Goal: Task Accomplishment & Management: Complete application form

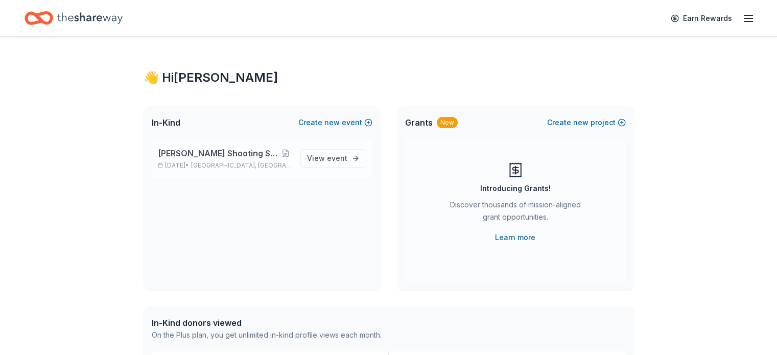
click at [263, 156] on span "[PERSON_NAME] Shooting Sports Annual Banquet" at bounding box center [219, 153] width 122 height 12
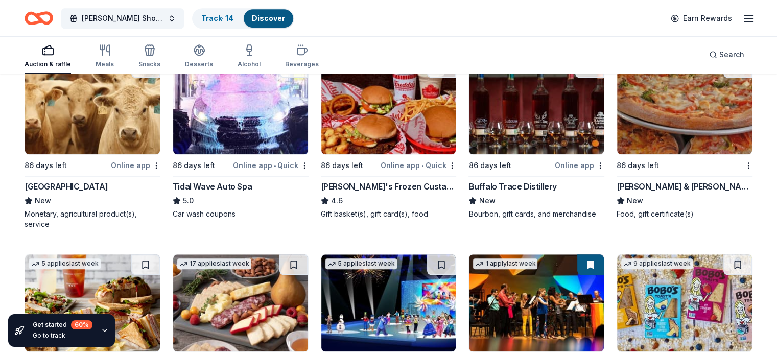
scroll to position [916, 0]
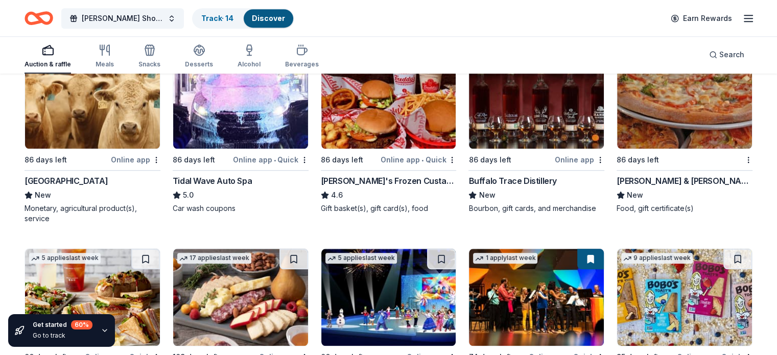
click at [562, 154] on div "Online app" at bounding box center [580, 159] width 50 height 13
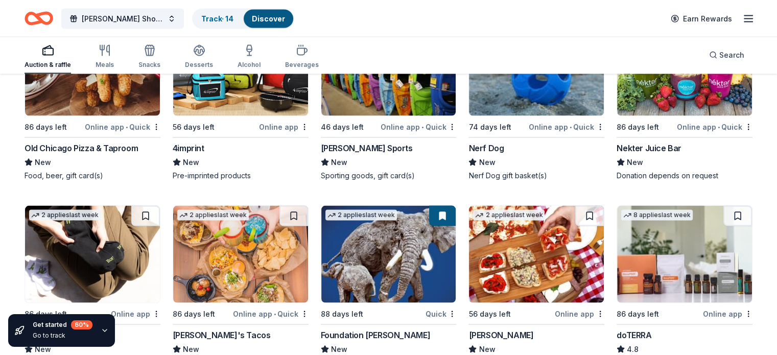
scroll to position [2224, 0]
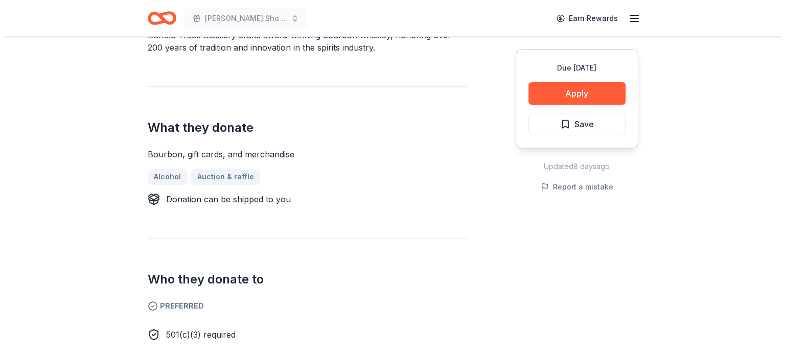
scroll to position [340, 0]
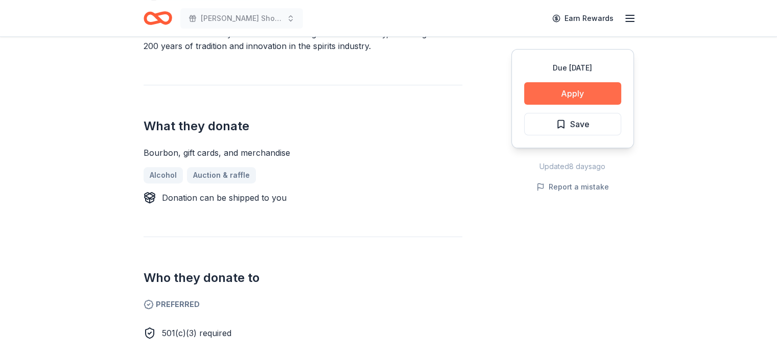
click at [579, 98] on button "Apply" at bounding box center [572, 93] width 97 height 22
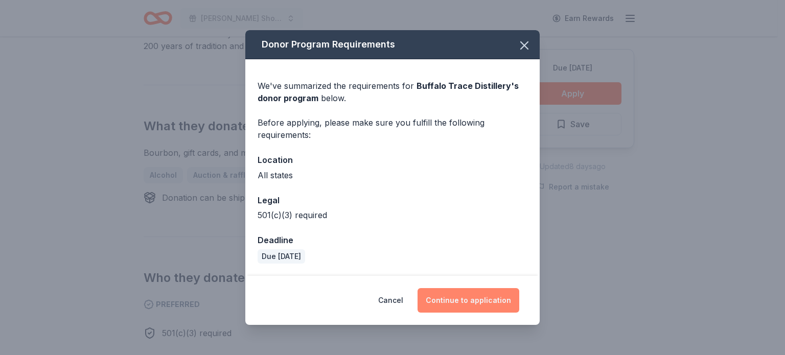
click at [499, 302] on button "Continue to application" at bounding box center [468, 300] width 102 height 25
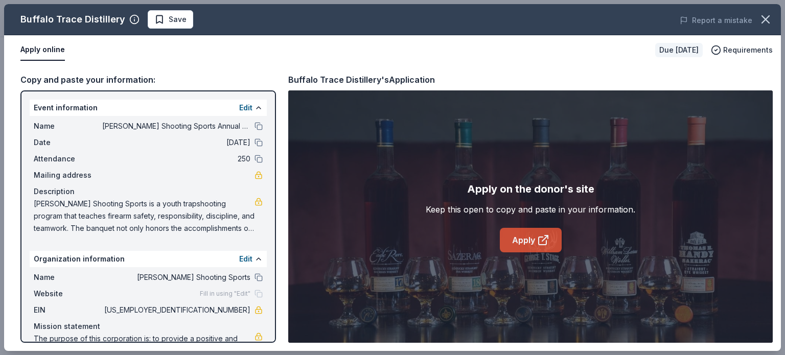
click at [518, 236] on link "Apply" at bounding box center [531, 240] width 62 height 25
